Goal: Navigation & Orientation: Find specific page/section

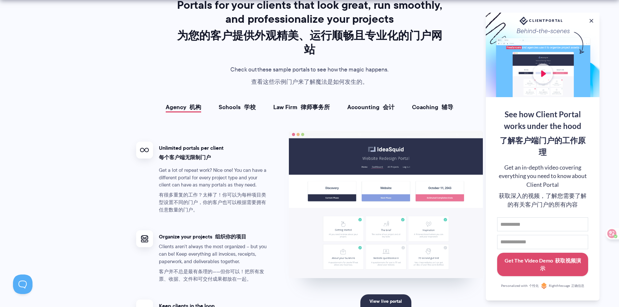
scroll to position [1461, 0]
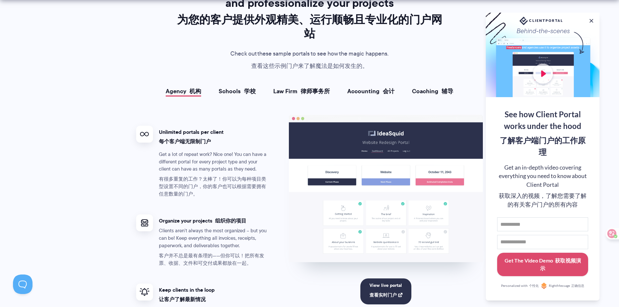
click at [245, 87] on font "学校" at bounding box center [250, 91] width 12 height 9
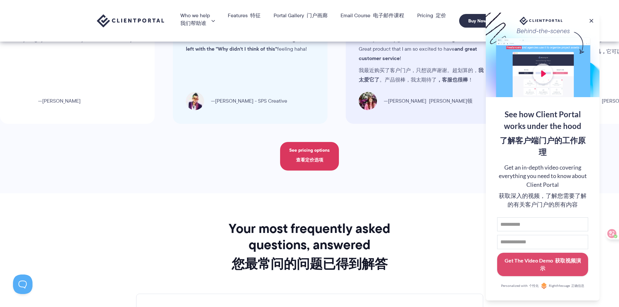
scroll to position [2713, 0]
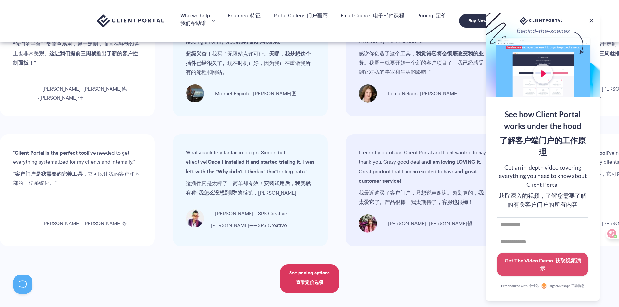
click at [295, 16] on link "Portal Gallery 门户画廊" at bounding box center [300, 15] width 54 height 5
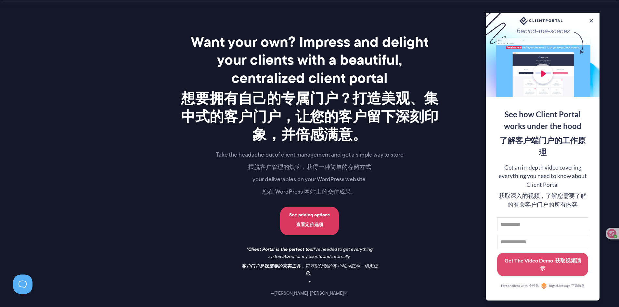
scroll to position [1201, 0]
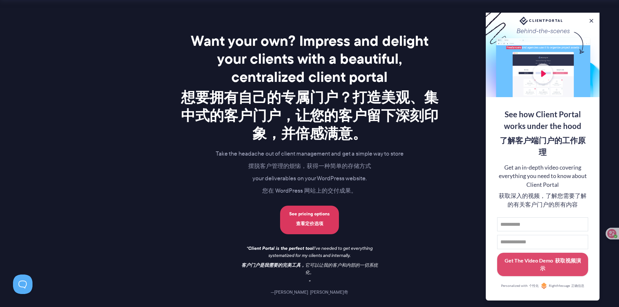
click at [401, 186] on div "Want your own? Impress and delight your clients with a beautiful, centralized c…" at bounding box center [309, 164] width 259 height 264
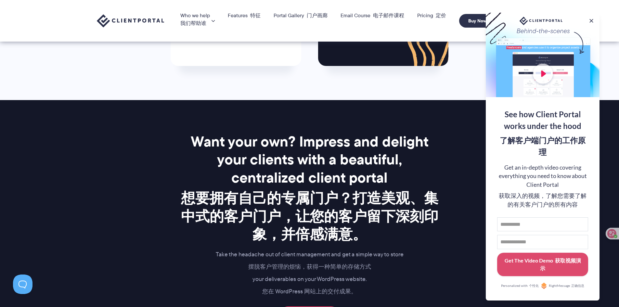
scroll to position [873, 0]
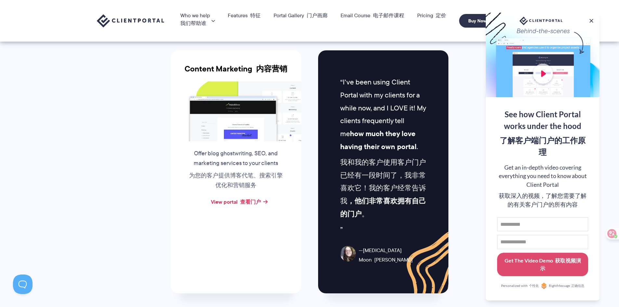
click at [311, 18] on link "Portal Gallery 门户画廊" at bounding box center [300, 15] width 54 height 5
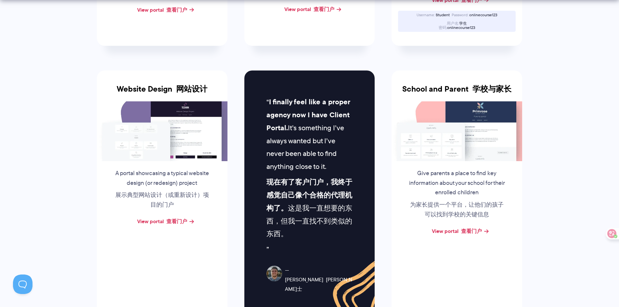
scroll to position [390, 0]
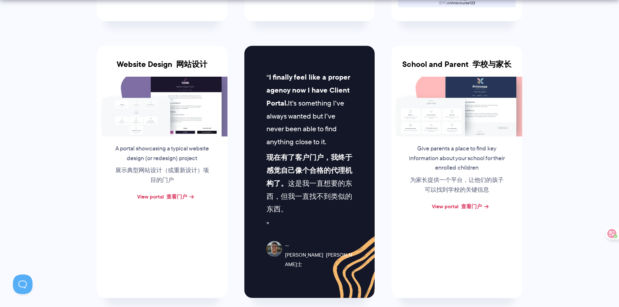
click at [171, 103] on img at bounding box center [162, 107] width 131 height 60
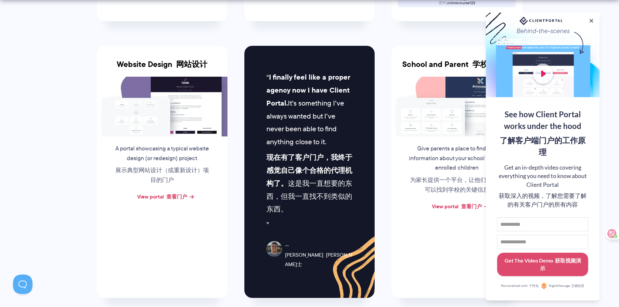
click at [178, 201] on div "View portal 查看门户" at bounding box center [162, 197] width 131 height 10
click at [179, 196] on font "查看门户" at bounding box center [176, 197] width 21 height 8
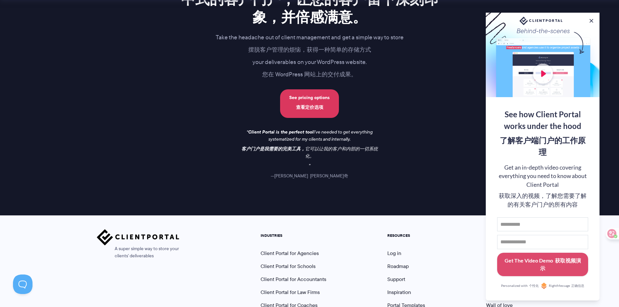
scroll to position [1360, 0]
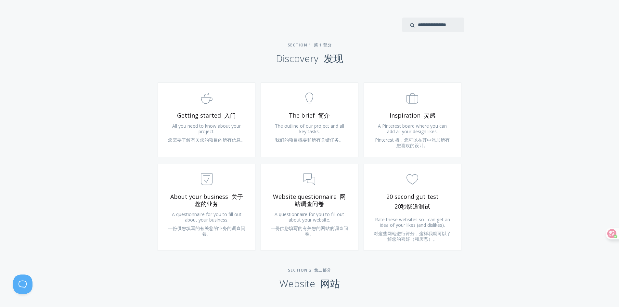
scroll to position [584, 0]
